Goal: Find specific page/section: Find specific page/section

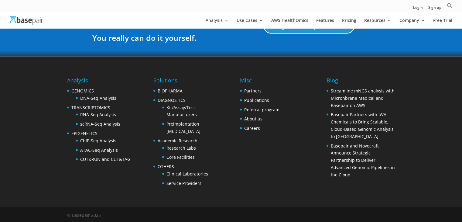
scroll to position [1185, 0]
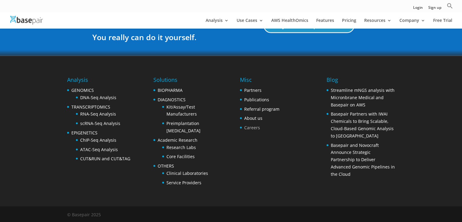
click at [244, 126] on link "Careers" at bounding box center [252, 127] width 16 height 6
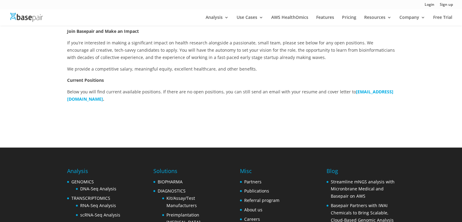
scroll to position [152, 0]
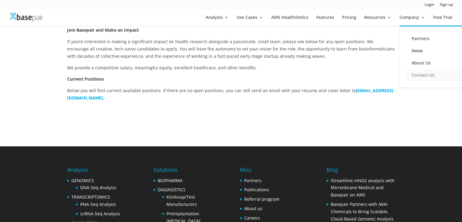
click at [421, 76] on link "Contact Us" at bounding box center [435, 75] width 61 height 12
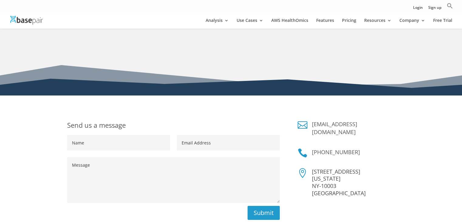
scroll to position [36, 0]
